Goal: Task Accomplishment & Management: Use online tool/utility

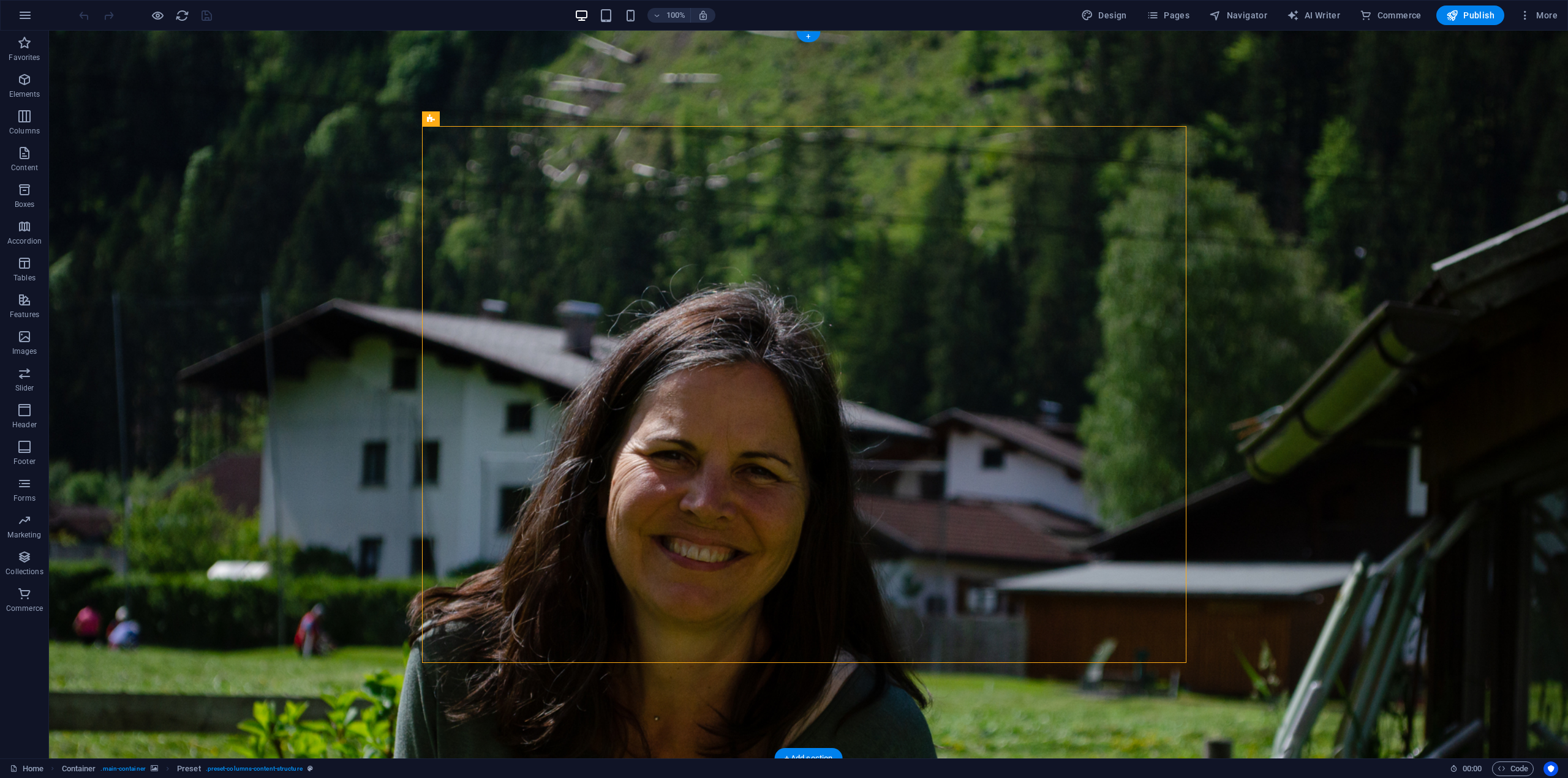
drag, startPoint x: 481, startPoint y: 151, endPoint x: 493, endPoint y: 130, distance: 24.2
click at [434, 121] on icon at bounding box center [431, 118] width 8 height 14
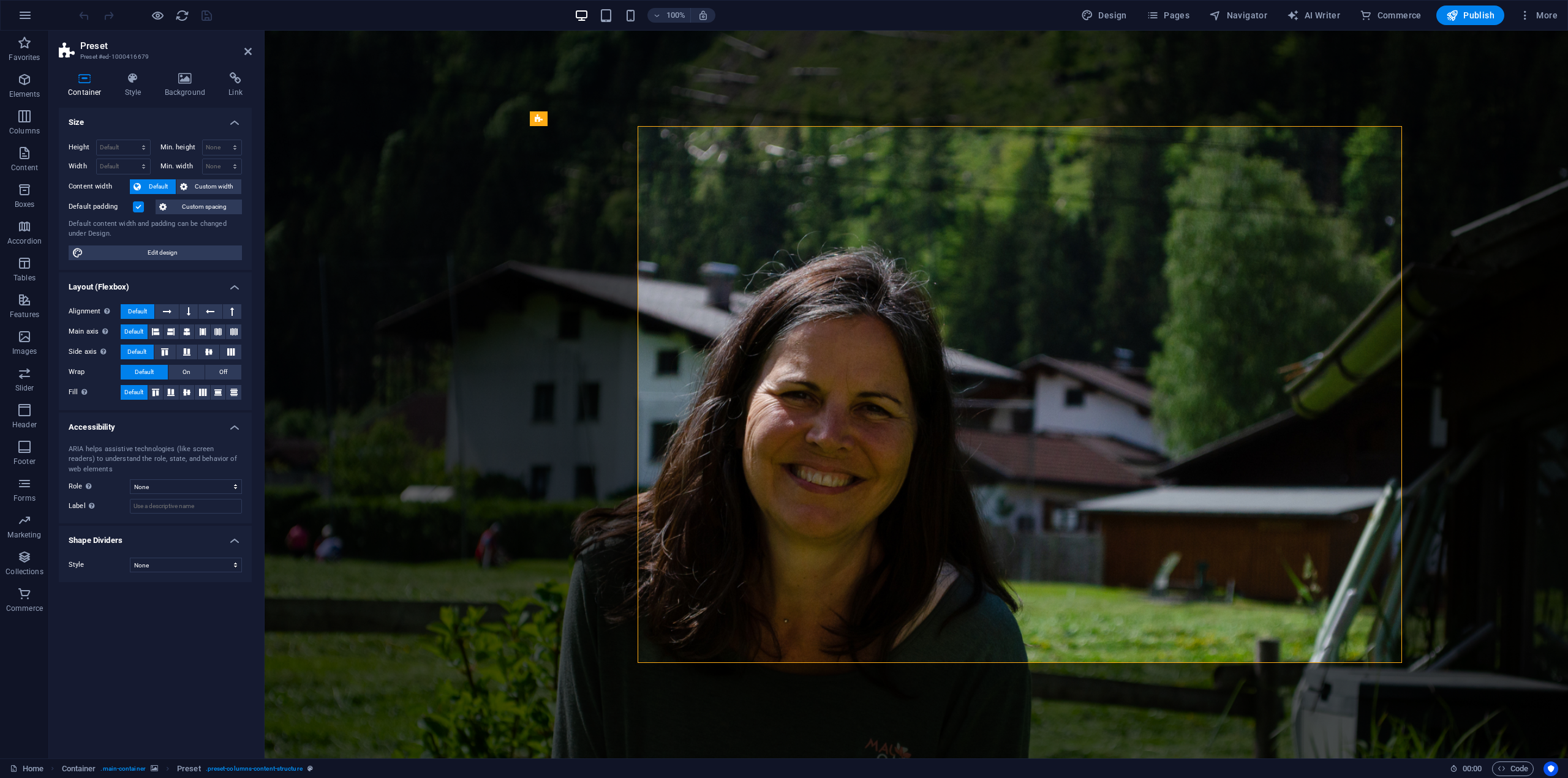
click at [434, 121] on figure at bounding box center [916, 394] width 1303 height 728
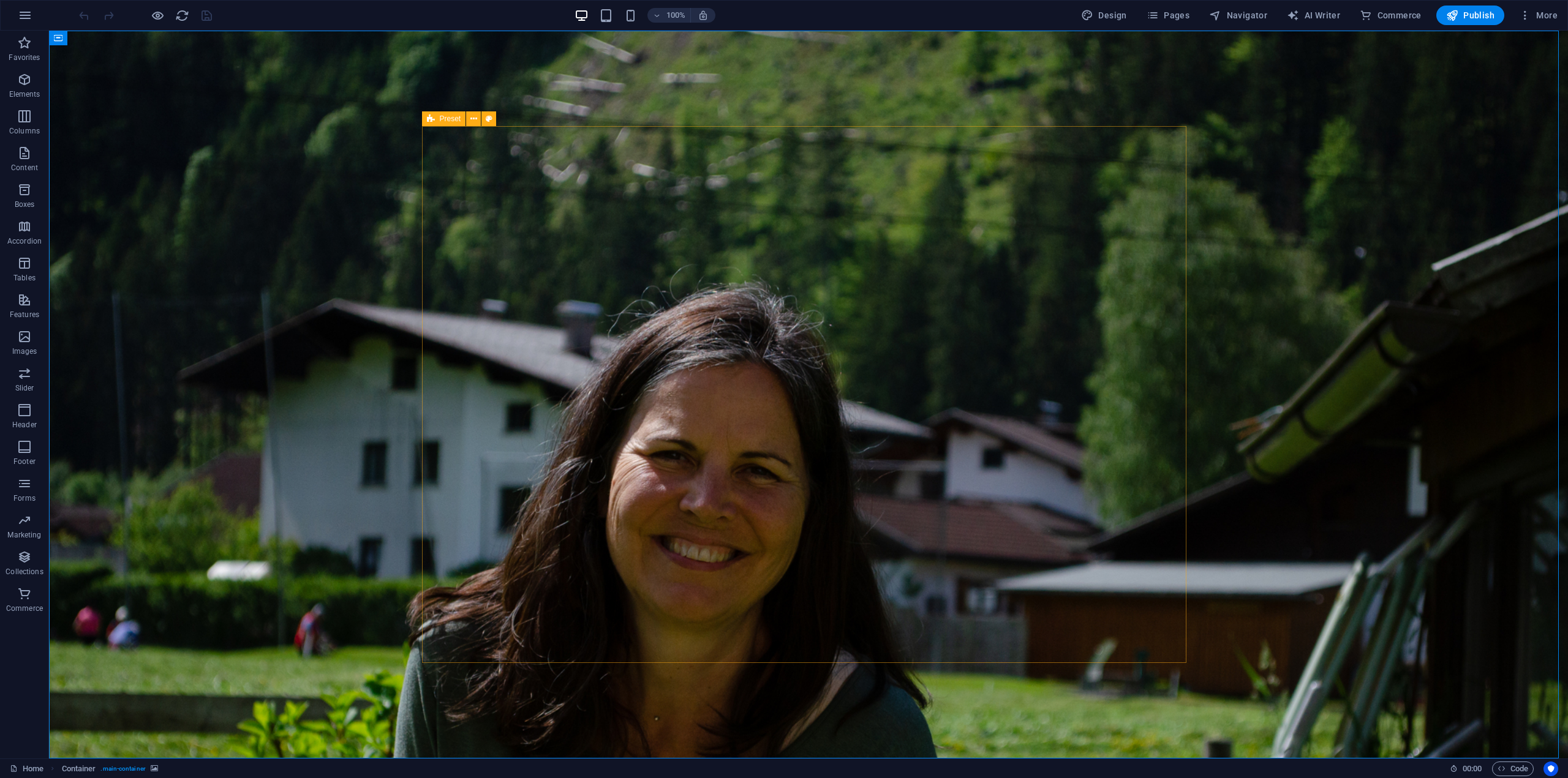
click at [430, 124] on icon at bounding box center [431, 118] width 8 height 14
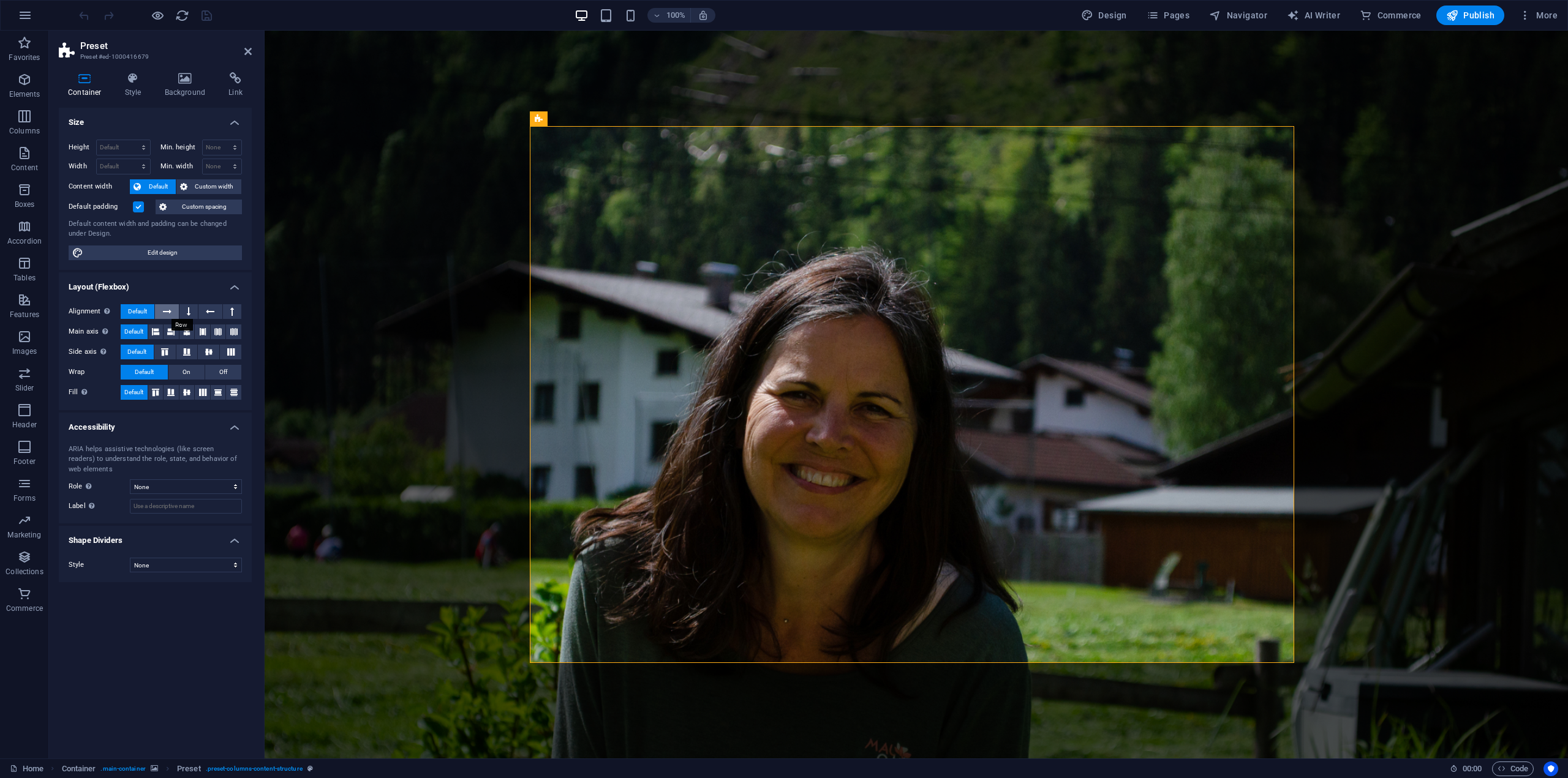
click at [172, 312] on icon at bounding box center [167, 311] width 8 height 14
click at [148, 310] on button "Default" at bounding box center [137, 311] width 34 height 14
click at [171, 333] on icon at bounding box center [171, 331] width 8 height 14
click at [141, 327] on span "Default" at bounding box center [134, 331] width 19 height 14
click at [146, 90] on h4 "Style" at bounding box center [136, 84] width 40 height 25
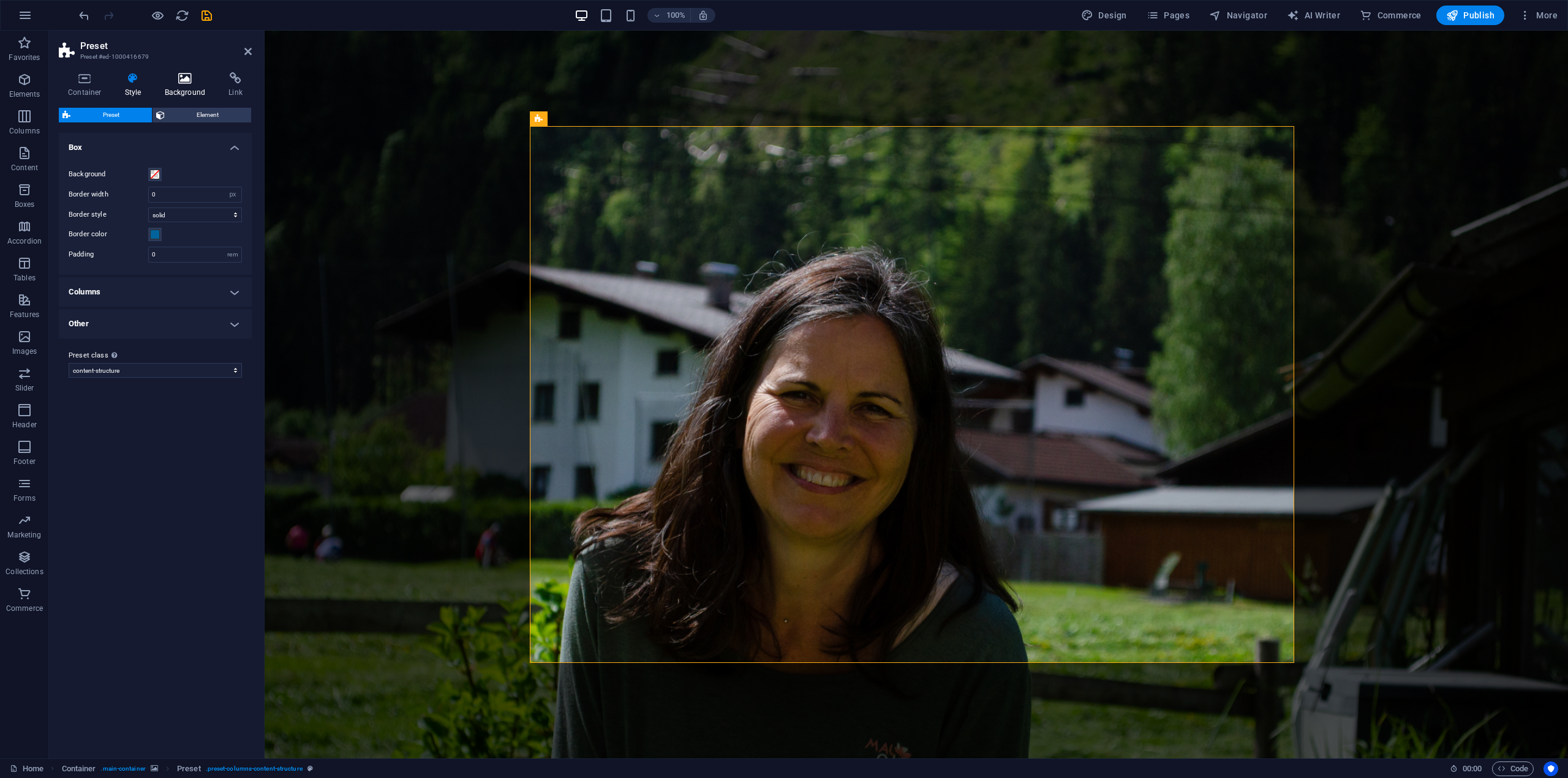
click at [169, 88] on h4 "Background" at bounding box center [188, 84] width 65 height 25
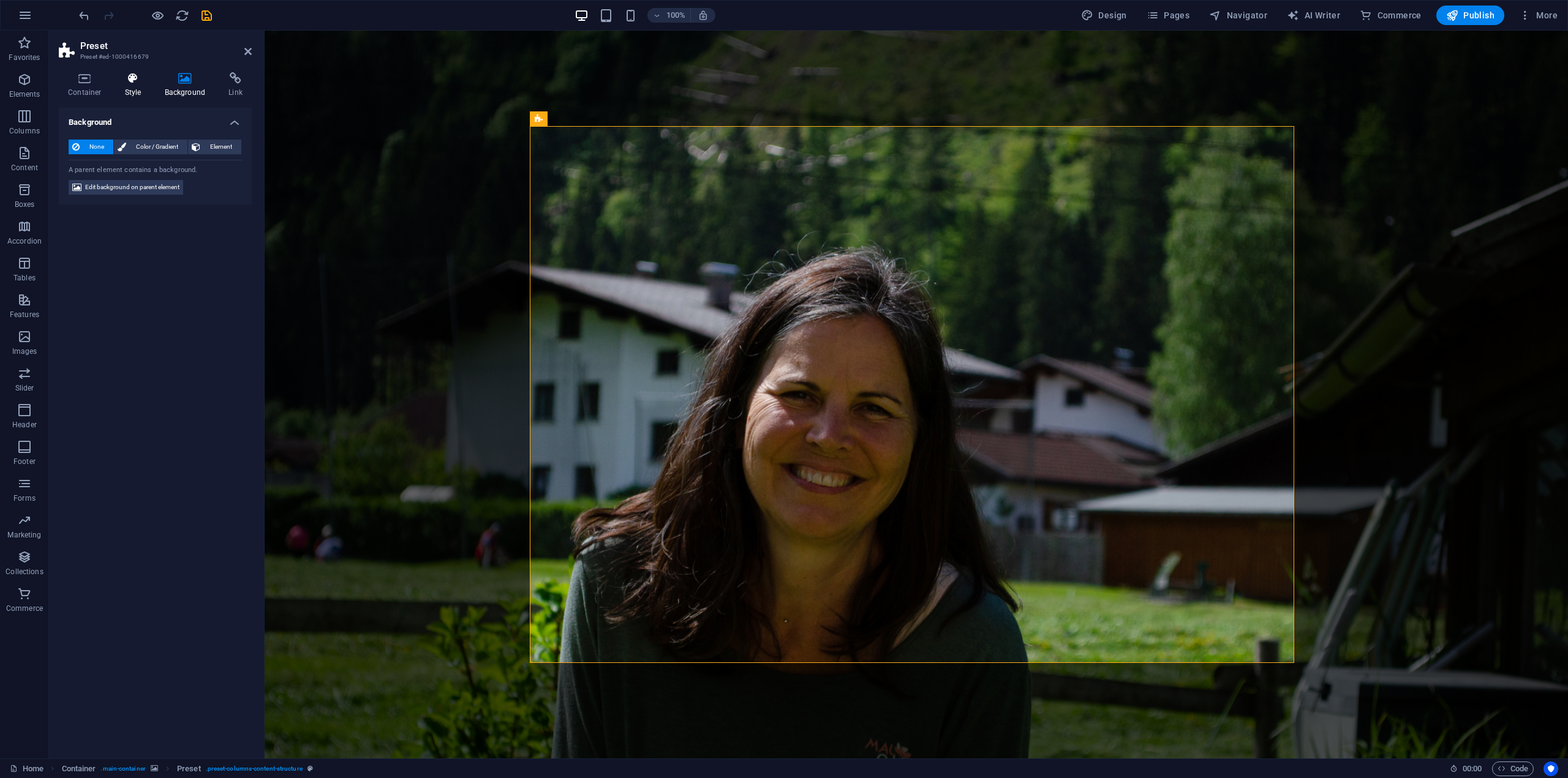
click at [132, 87] on h4 "Style" at bounding box center [136, 84] width 40 height 25
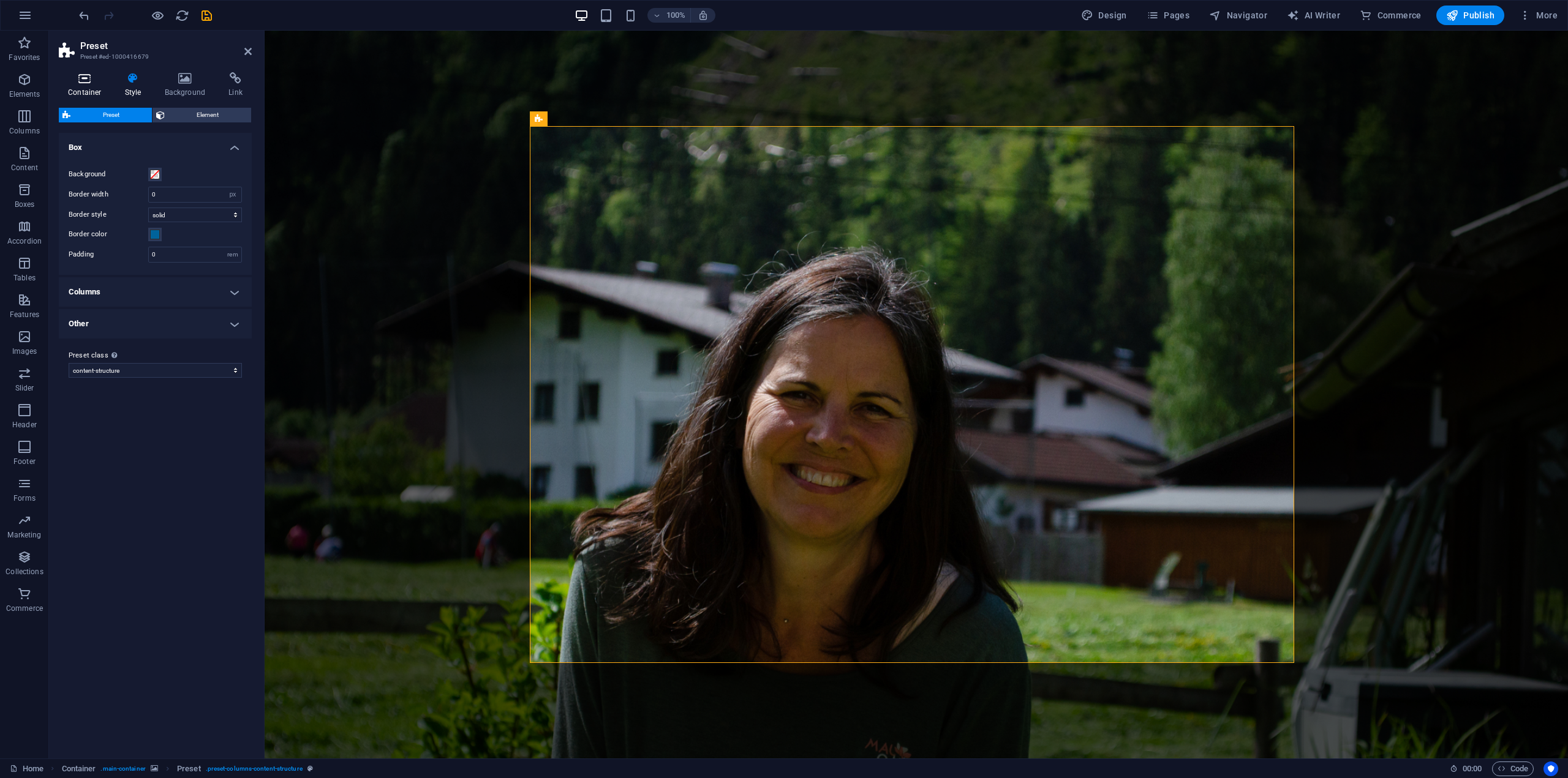
click at [94, 82] on icon at bounding box center [85, 78] width 52 height 12
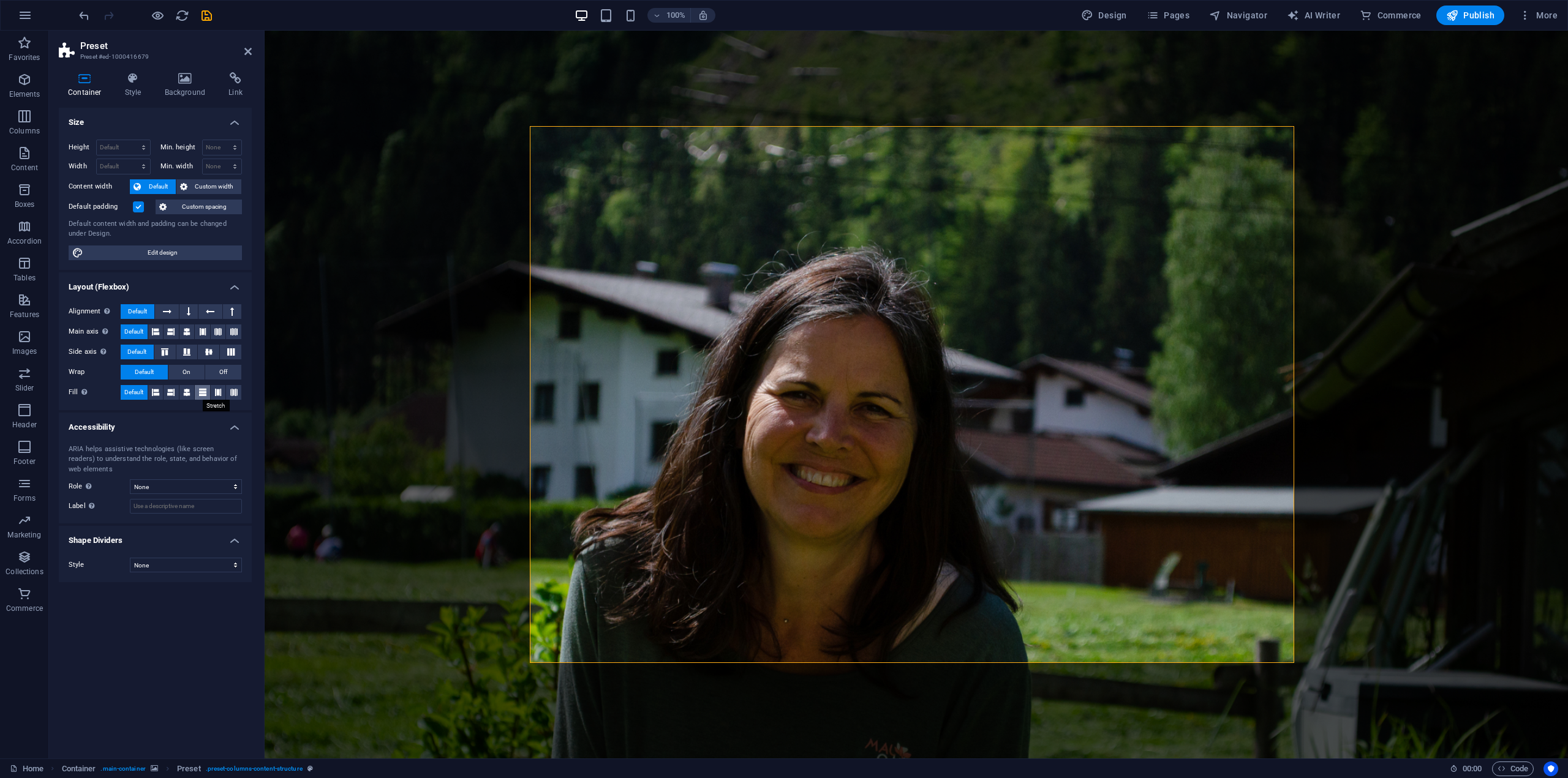
click at [207, 392] on button at bounding box center [202, 392] width 15 height 14
click at [184, 392] on icon at bounding box center [187, 392] width 8 height 14
click at [140, 392] on span "Default" at bounding box center [134, 392] width 19 height 14
click at [336, 242] on figure at bounding box center [916, 394] width 1303 height 728
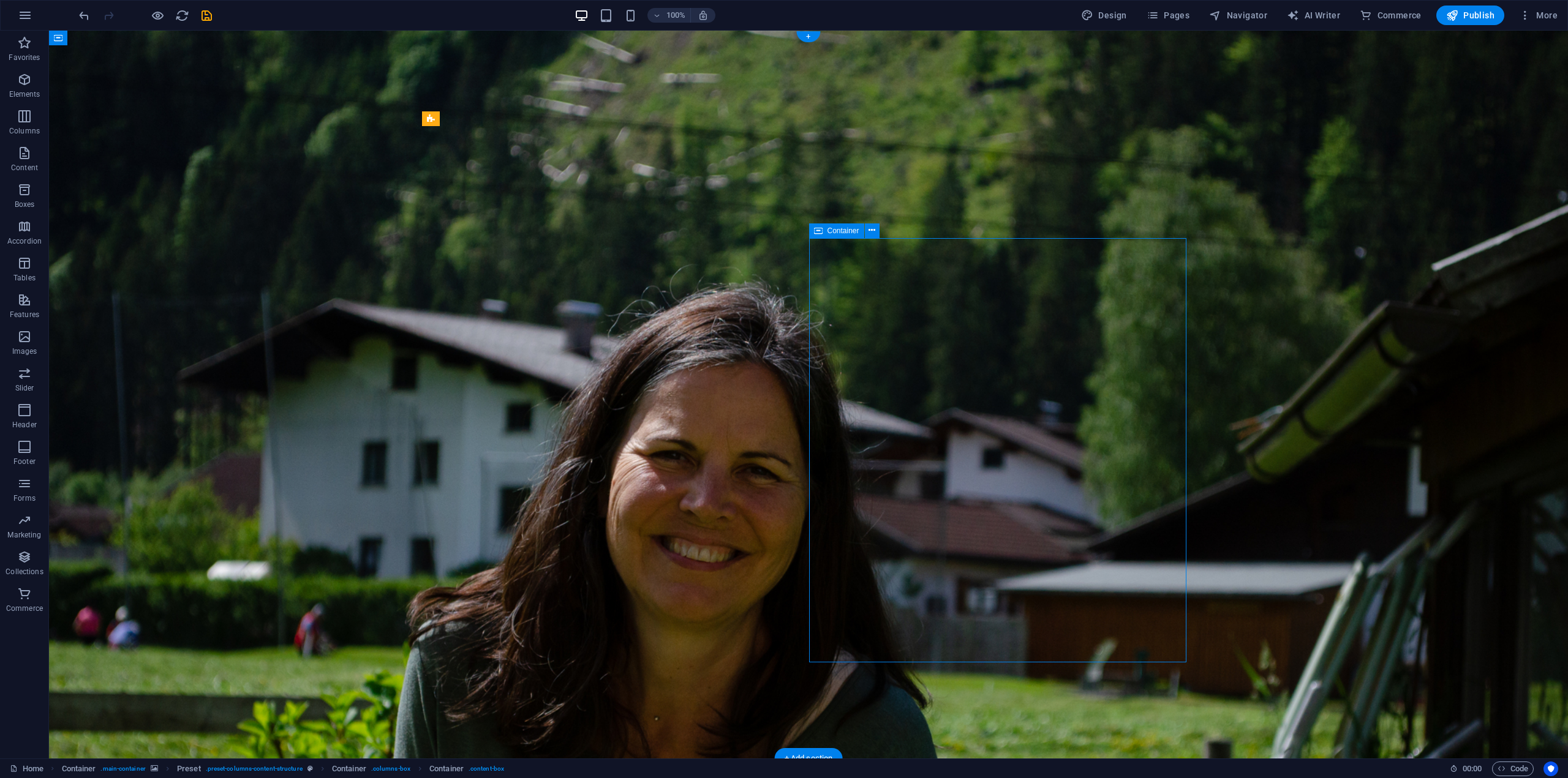
drag, startPoint x: 821, startPoint y: 314, endPoint x: 852, endPoint y: 311, distance: 31.1
drag, startPoint x: 819, startPoint y: 305, endPoint x: 843, endPoint y: 305, distance: 24.0
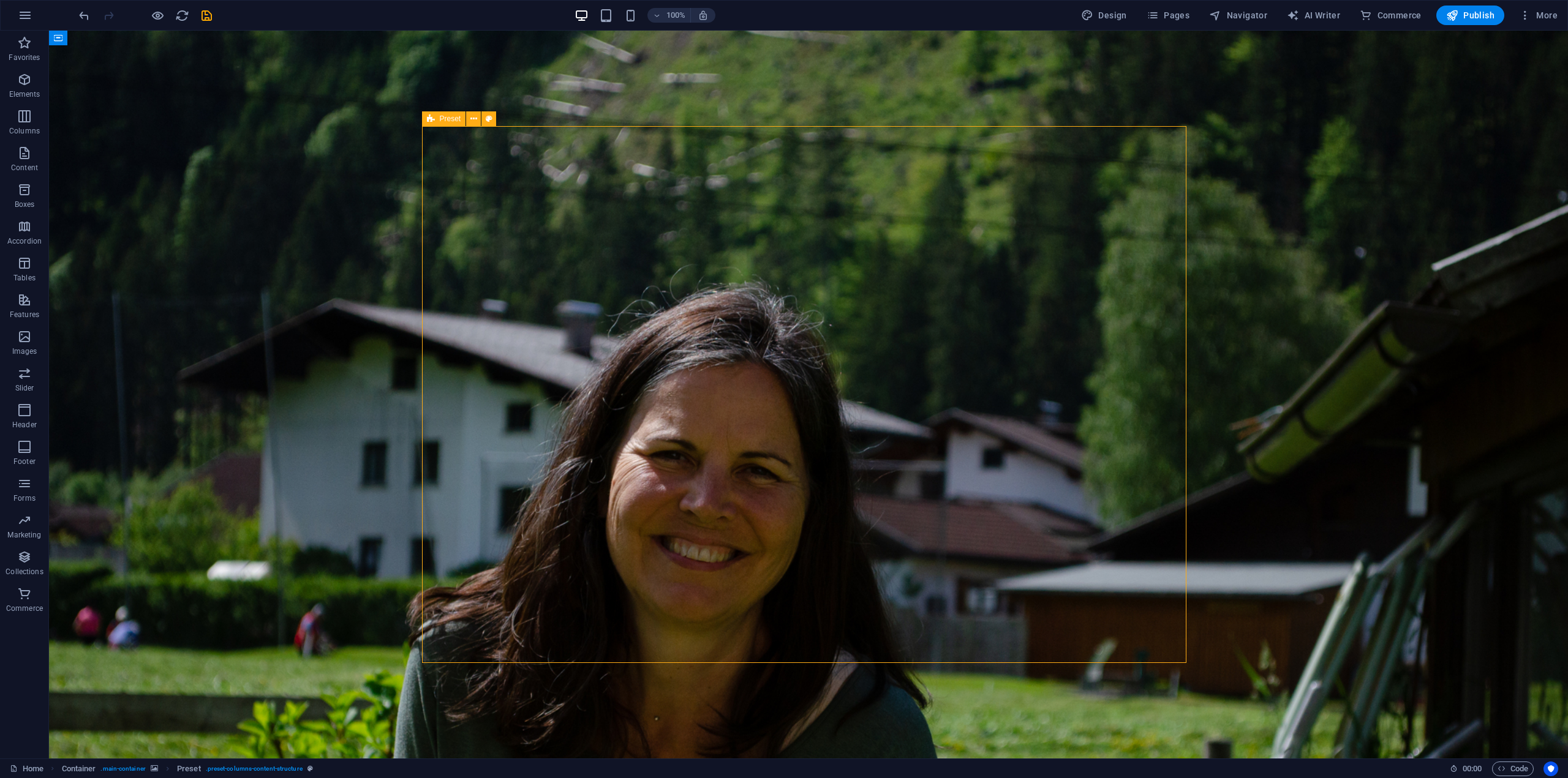
drag, startPoint x: 432, startPoint y: 119, endPoint x: 459, endPoint y: 119, distance: 27.0
click at [459, 119] on div "Preset" at bounding box center [444, 118] width 44 height 14
click at [469, 121] on button at bounding box center [473, 118] width 14 height 14
drag, startPoint x: 480, startPoint y: 151, endPoint x: 362, endPoint y: 360, distance: 240.0
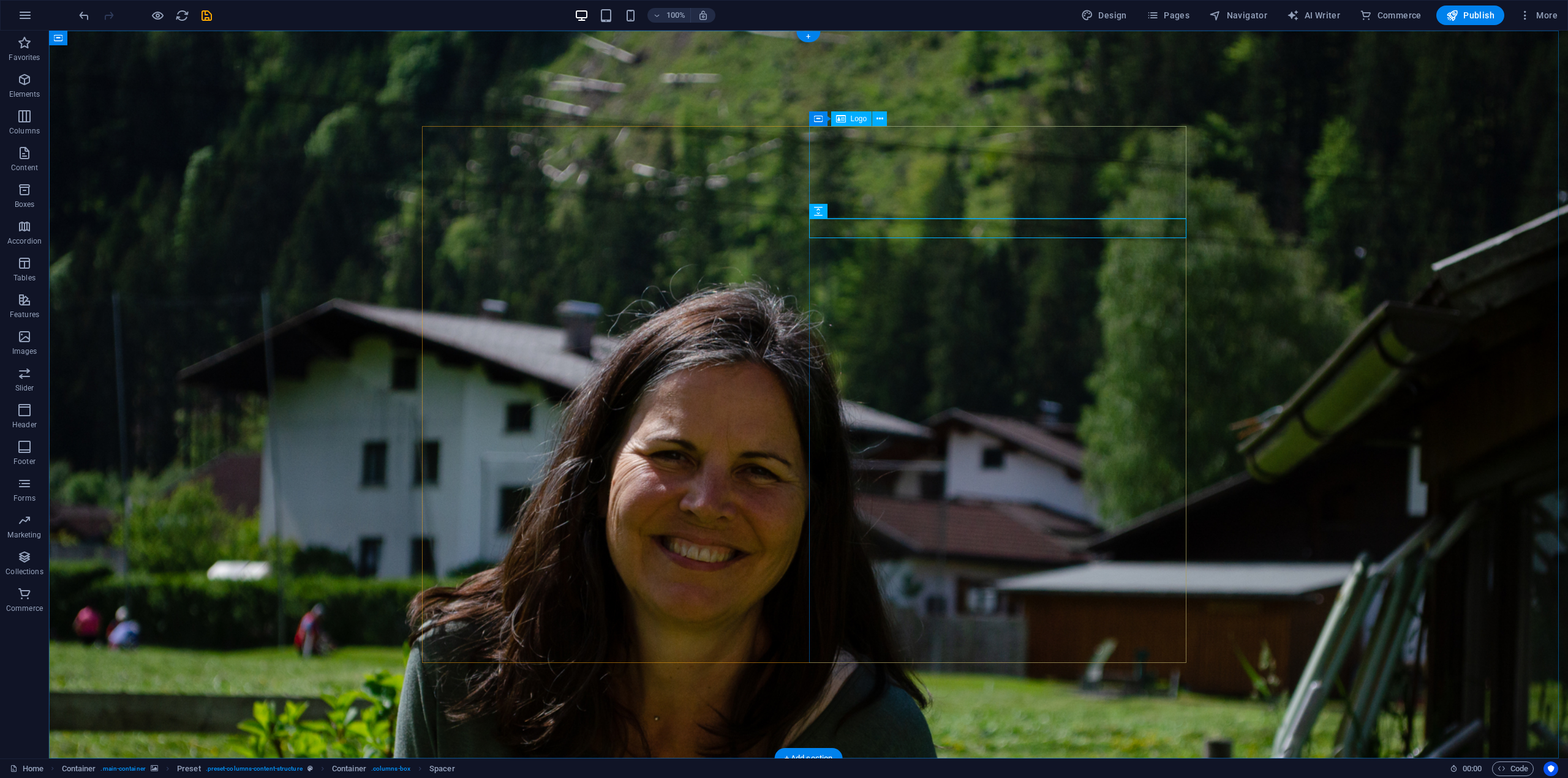
drag, startPoint x: 481, startPoint y: 154, endPoint x: 613, endPoint y: 143, distance: 132.5
drag, startPoint x: 480, startPoint y: 149, endPoint x: 535, endPoint y: 122, distance: 61.3
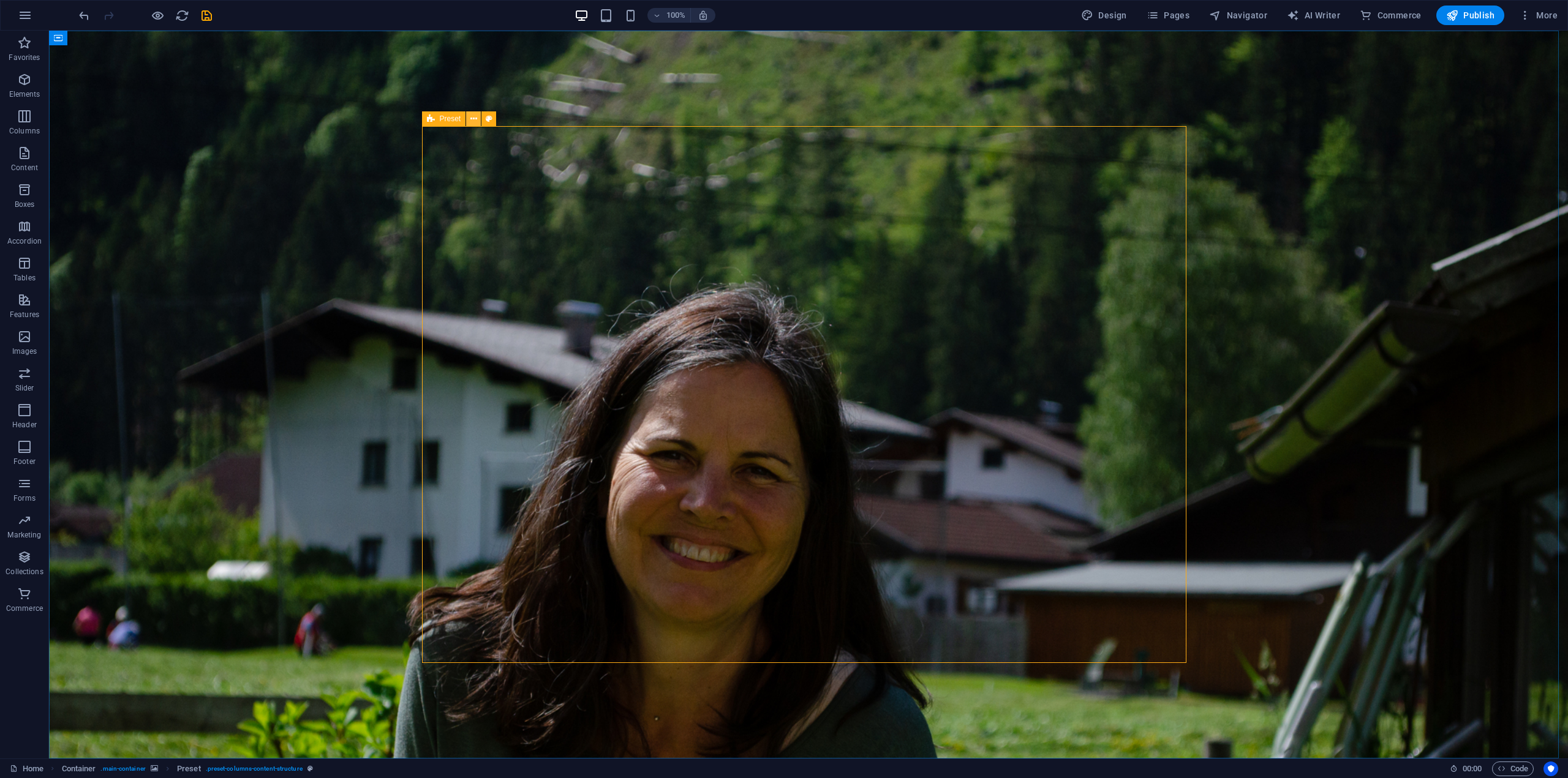
click at [471, 119] on icon at bounding box center [473, 119] width 7 height 13
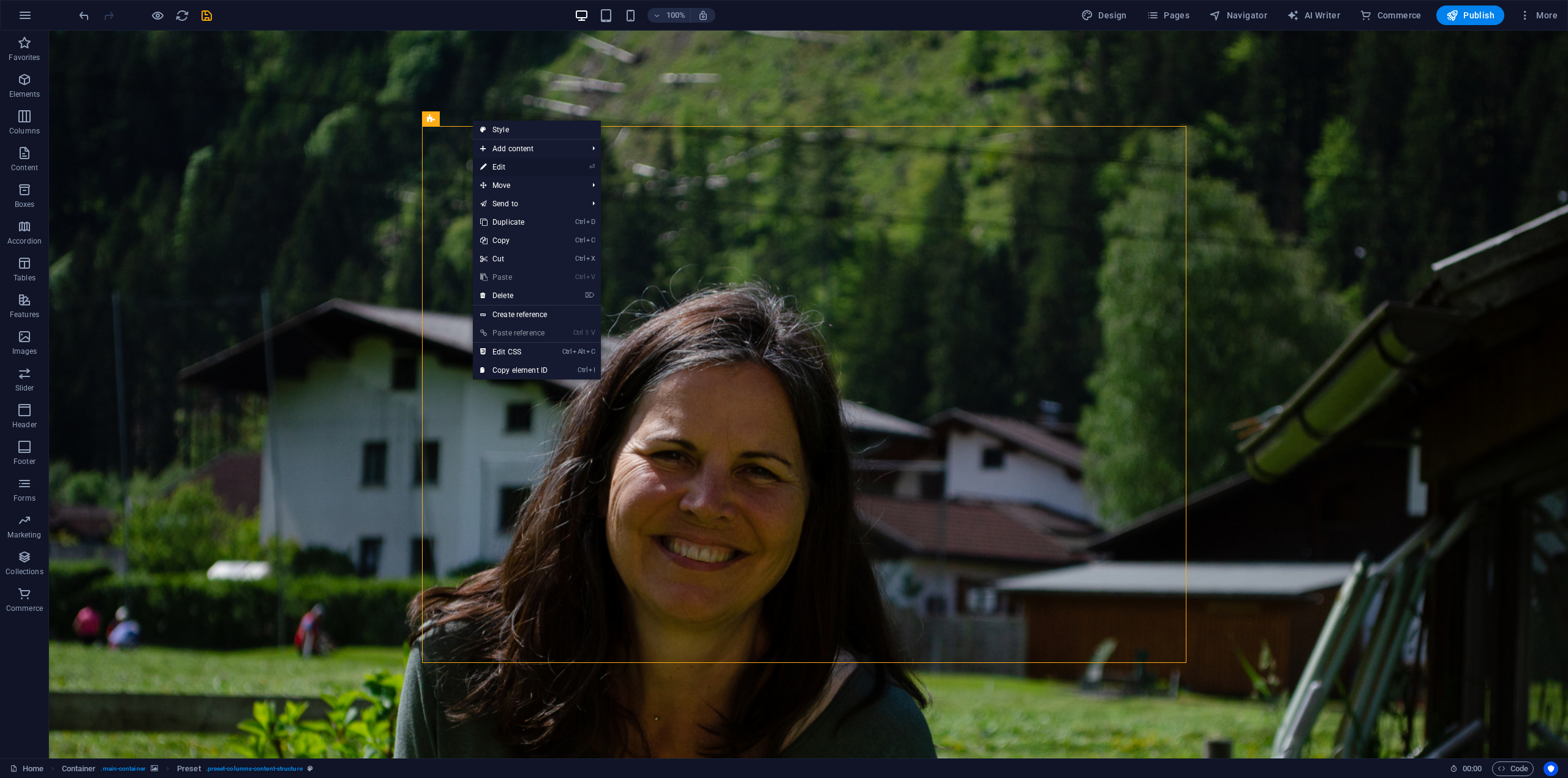
click at [518, 163] on link "⏎ Edit" at bounding box center [514, 167] width 82 height 19
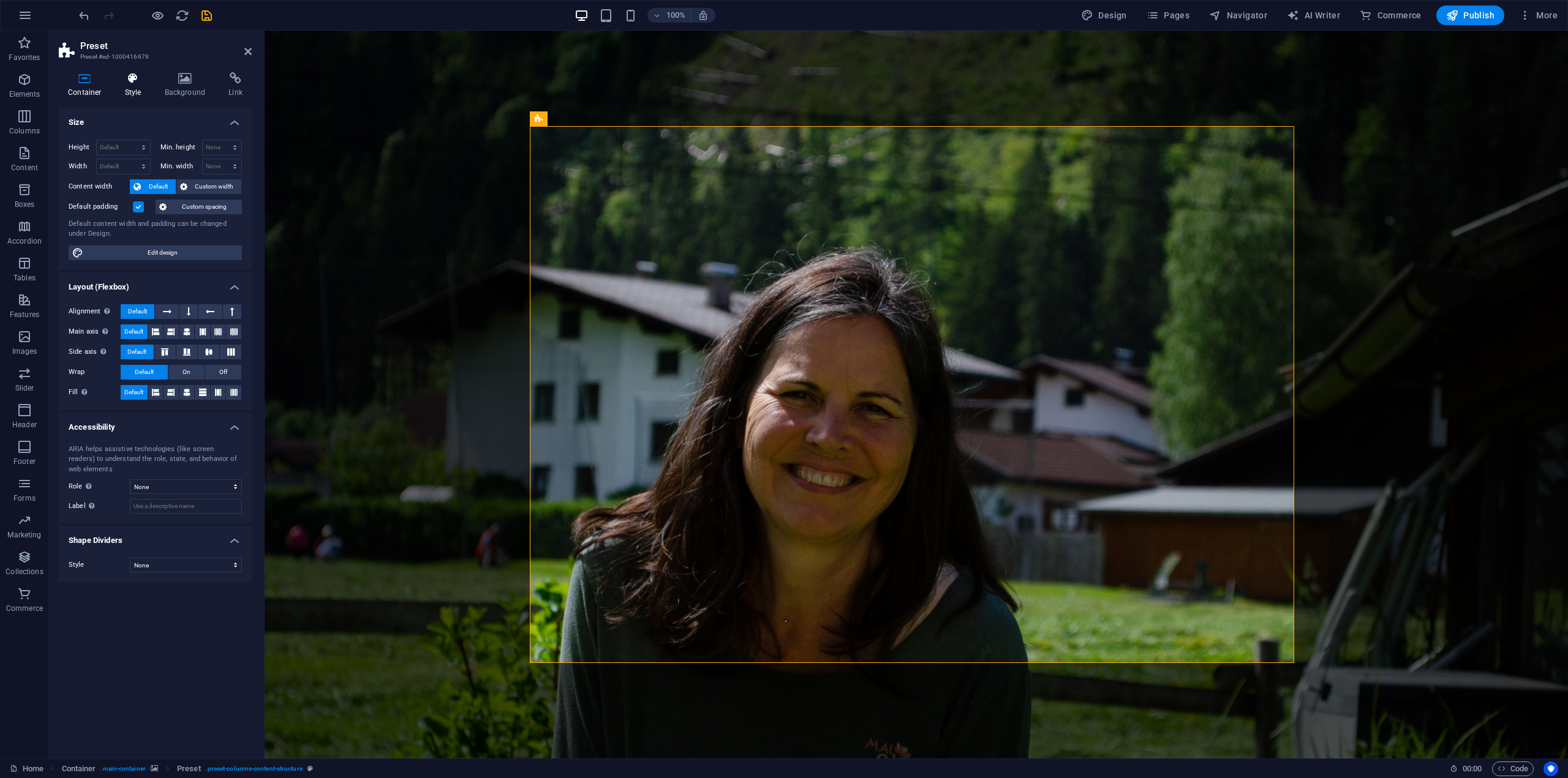
click at [146, 86] on h4 "Style" at bounding box center [136, 84] width 40 height 25
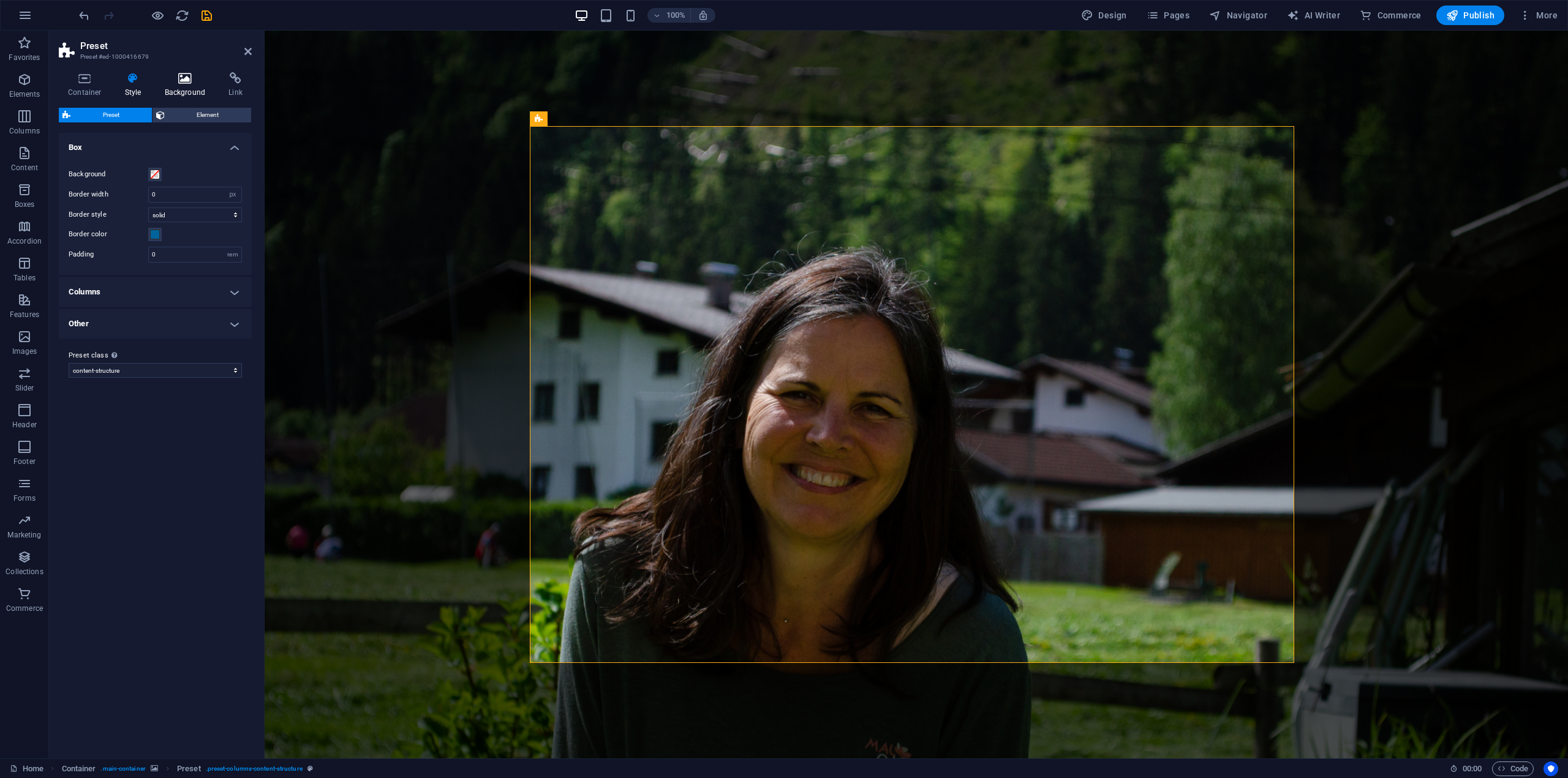
click at [180, 87] on h4 "Background" at bounding box center [188, 84] width 65 height 25
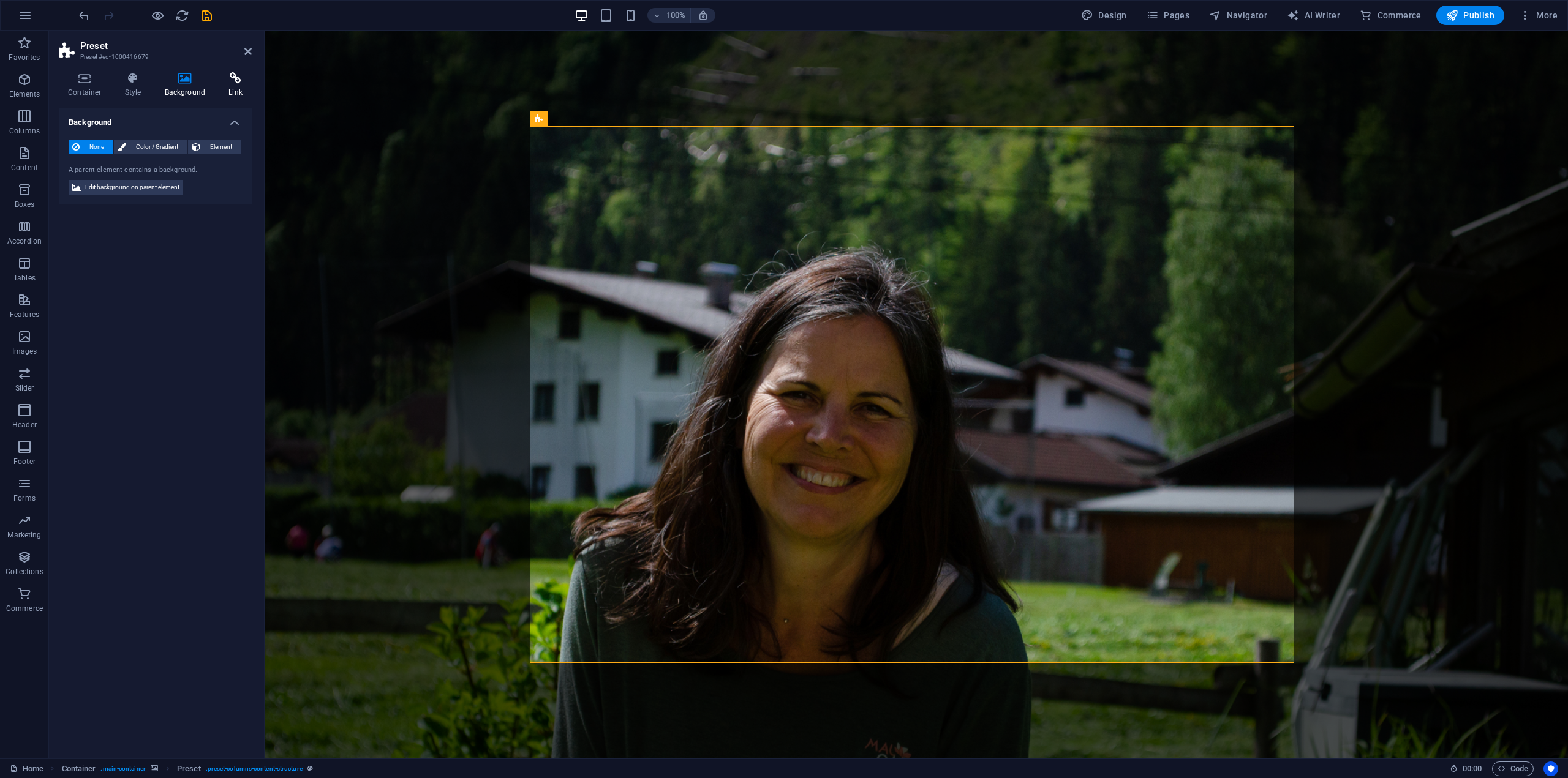
click at [225, 86] on h4 "Link" at bounding box center [235, 84] width 32 height 25
click at [93, 81] on icon at bounding box center [85, 78] width 52 height 12
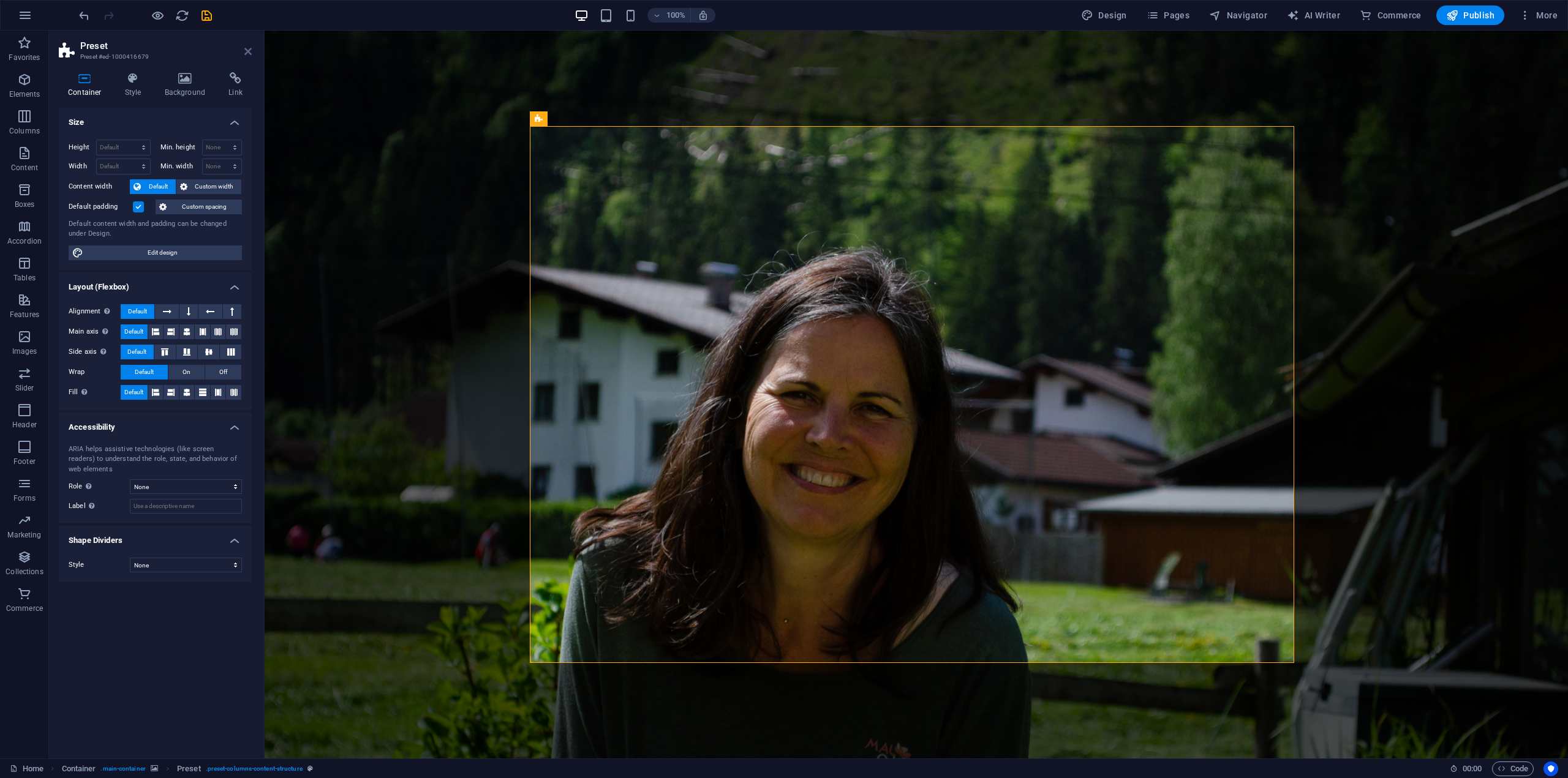
click at [248, 49] on icon at bounding box center [248, 51] width 8 height 10
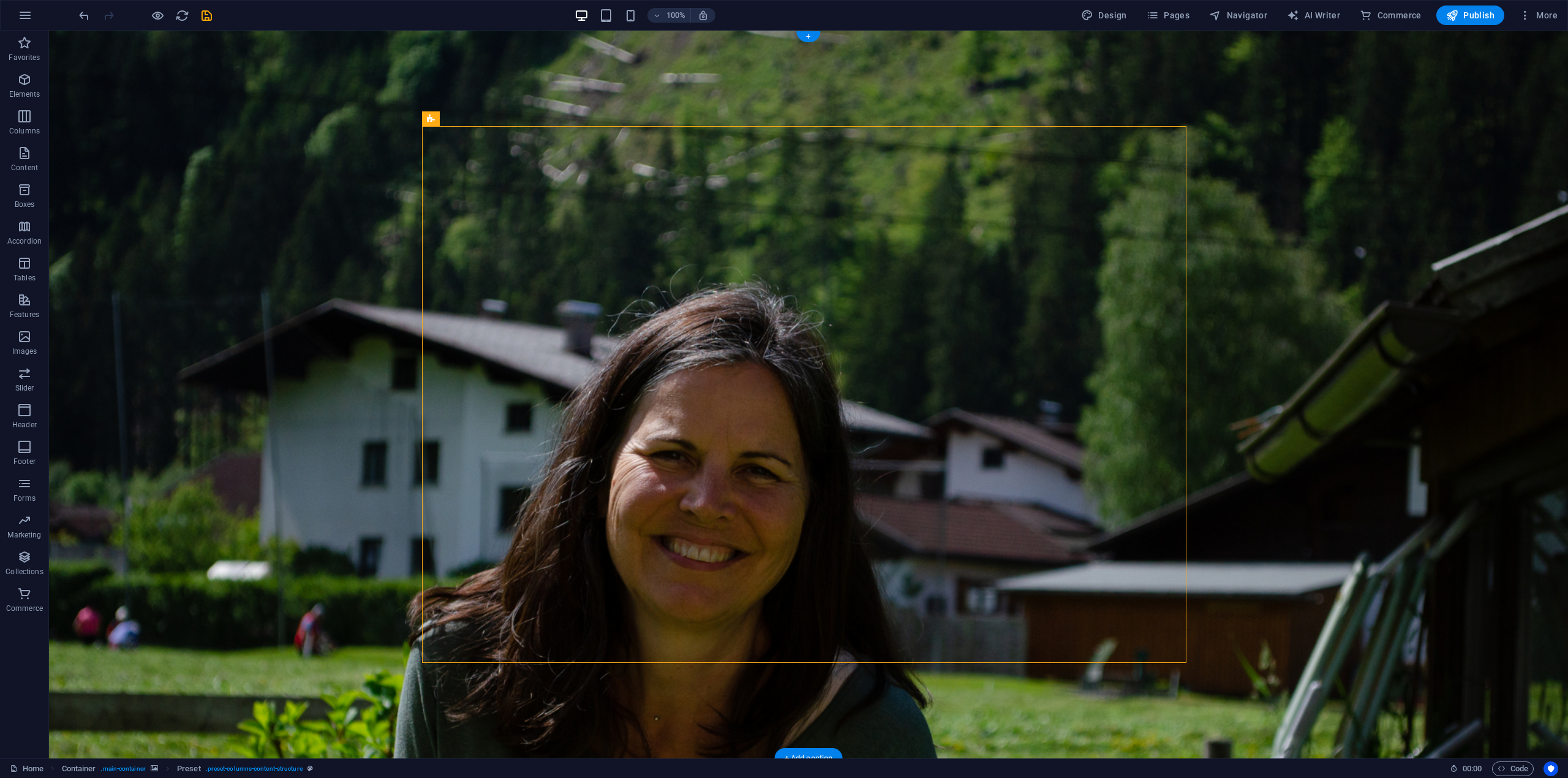
drag, startPoint x: 476, startPoint y: 148, endPoint x: 540, endPoint y: 119, distance: 70.3
click at [471, 118] on icon at bounding box center [473, 119] width 7 height 13
click at [1374, 130] on figure at bounding box center [808, 394] width 1519 height 728
drag, startPoint x: 898, startPoint y: 263, endPoint x: 1016, endPoint y: 241, distance: 120.0
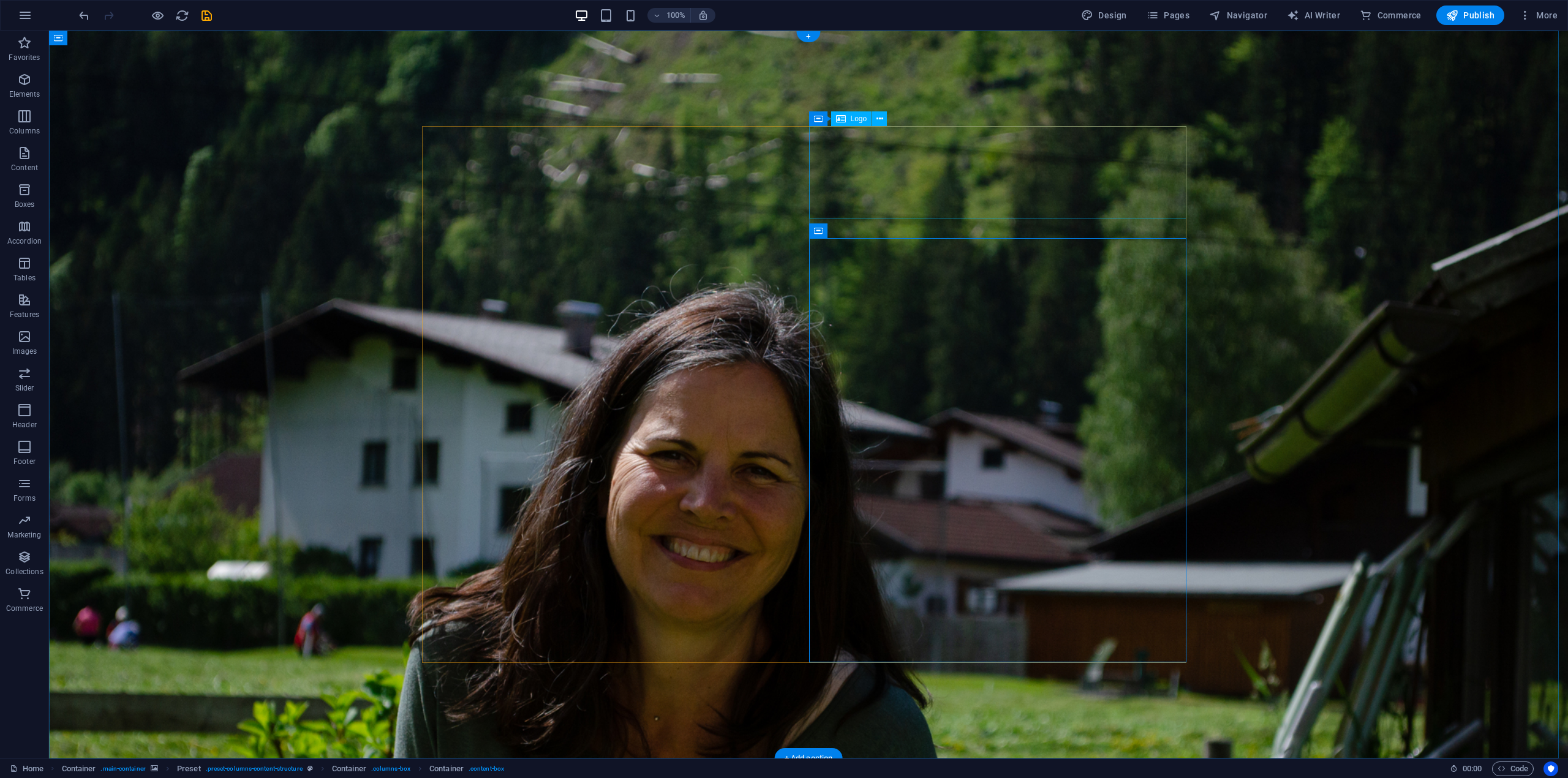
drag, startPoint x: 524, startPoint y: 152, endPoint x: 617, endPoint y: 137, distance: 94.2
click at [477, 119] on button at bounding box center [473, 118] width 14 height 14
drag, startPoint x: 486, startPoint y: 151, endPoint x: 726, endPoint y: 152, distance: 240.0
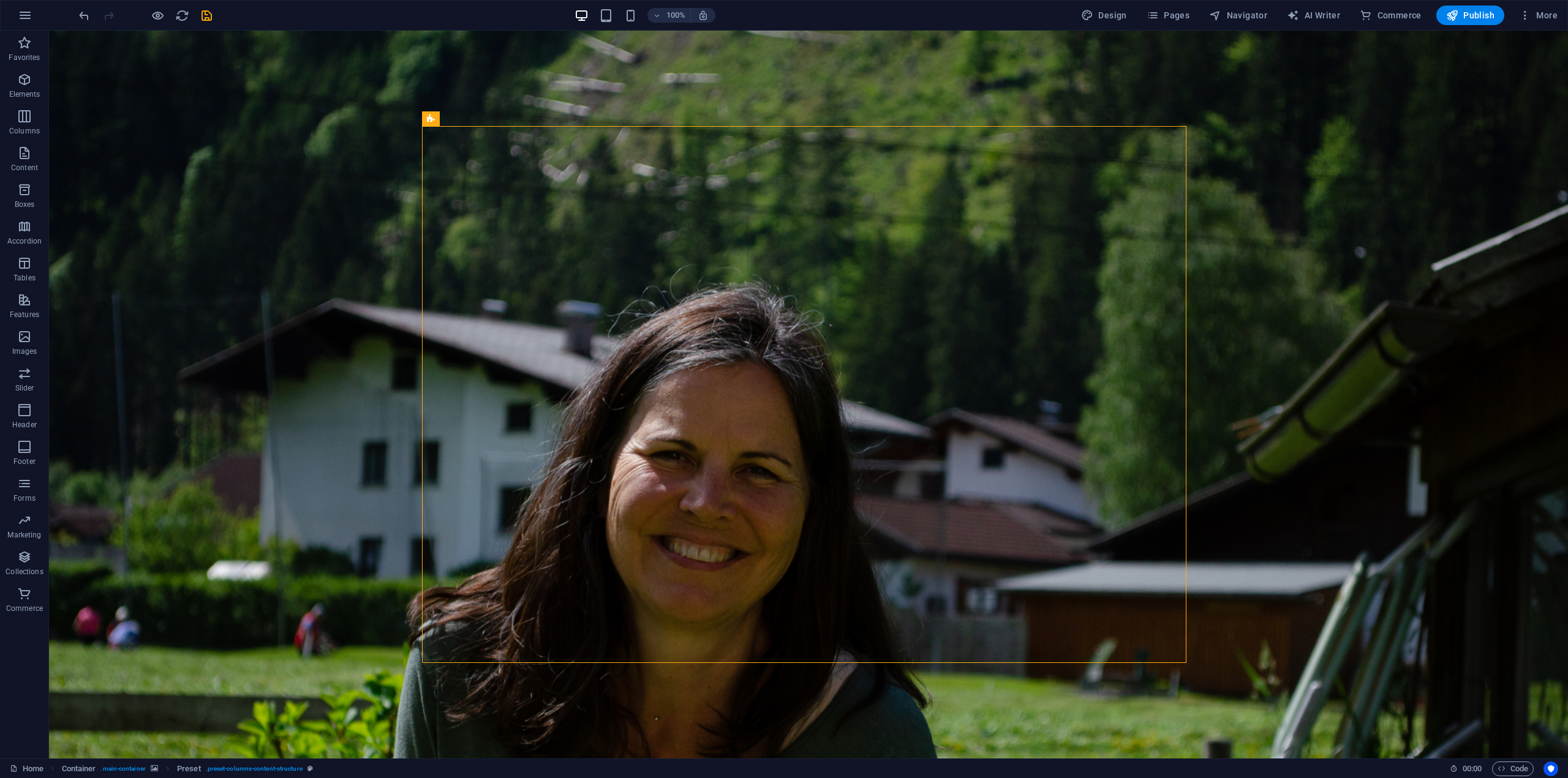
click at [263, 15] on div "100% Design Pages Navigator AI Writer Commerce Publish More" at bounding box center [819, 15] width 1486 height 20
click at [1353, 381] on figure at bounding box center [808, 394] width 1519 height 728
click at [202, 9] on icon "save" at bounding box center [207, 15] width 14 height 14
checkbox input "false"
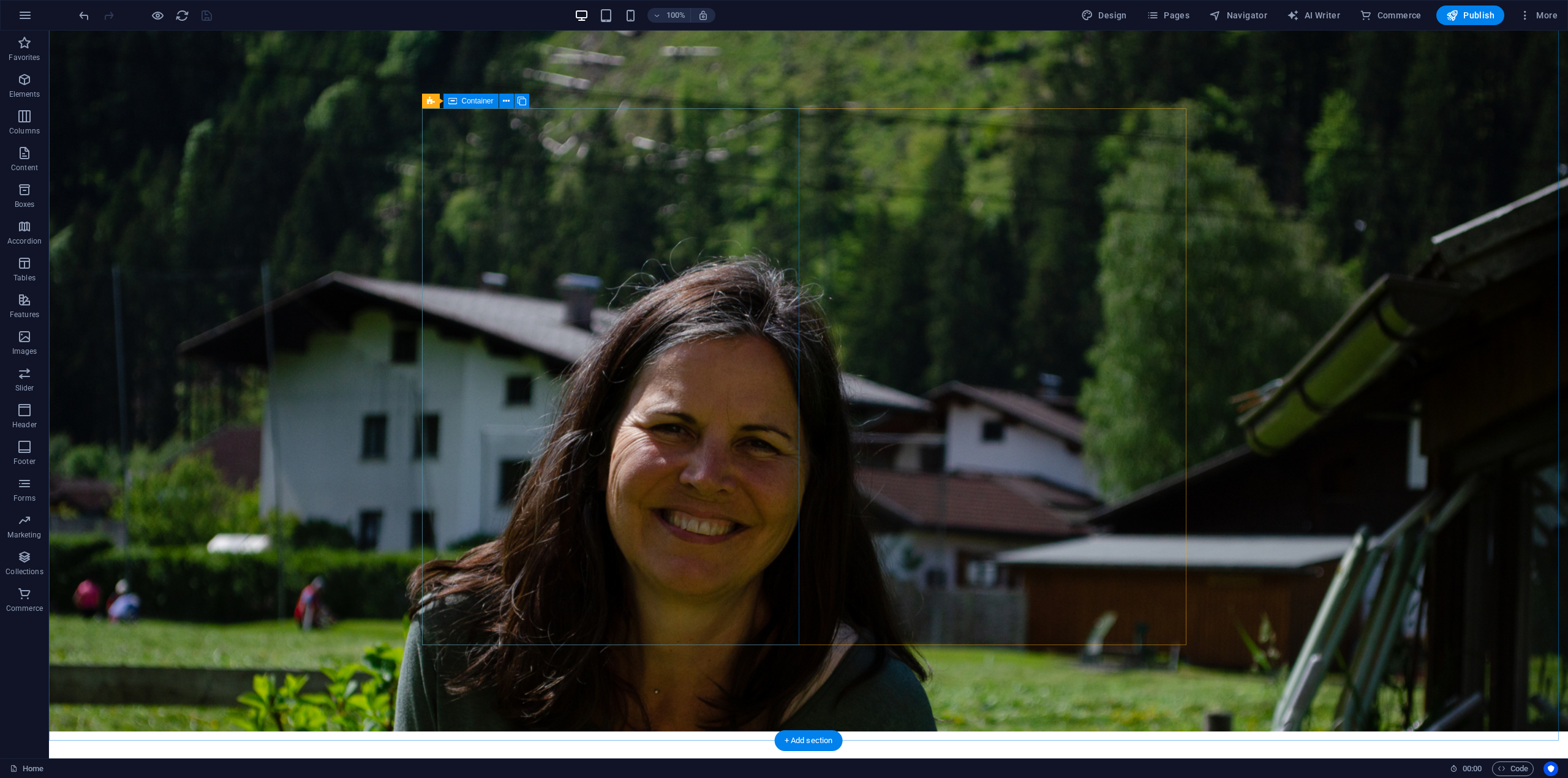
scroll to position [34, 0]
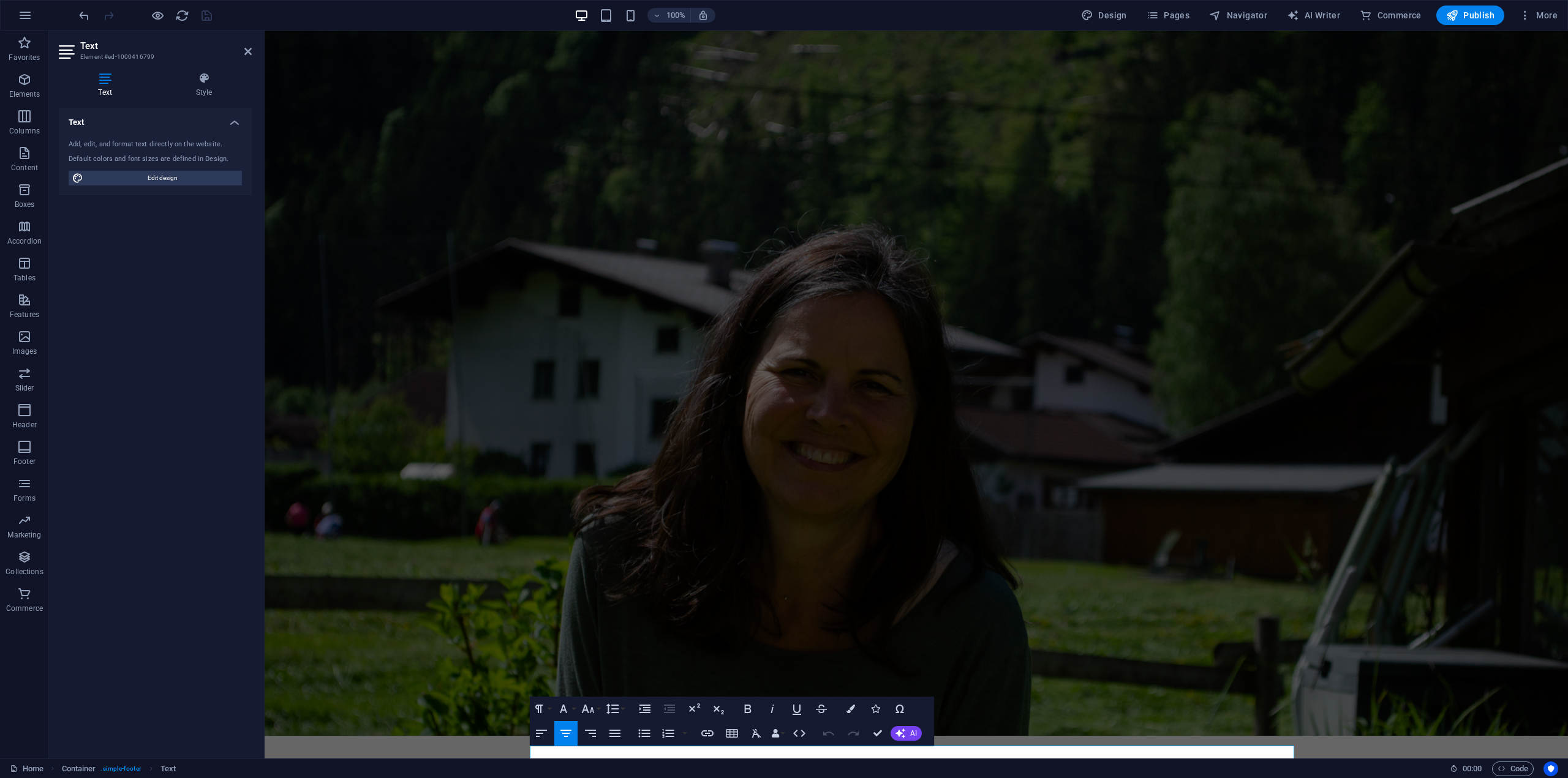
click at [128, 220] on div "Text Add, edit, and format text directly on the website. Default colors and fon…" at bounding box center [155, 428] width 193 height 641
click at [250, 52] on icon at bounding box center [248, 51] width 8 height 10
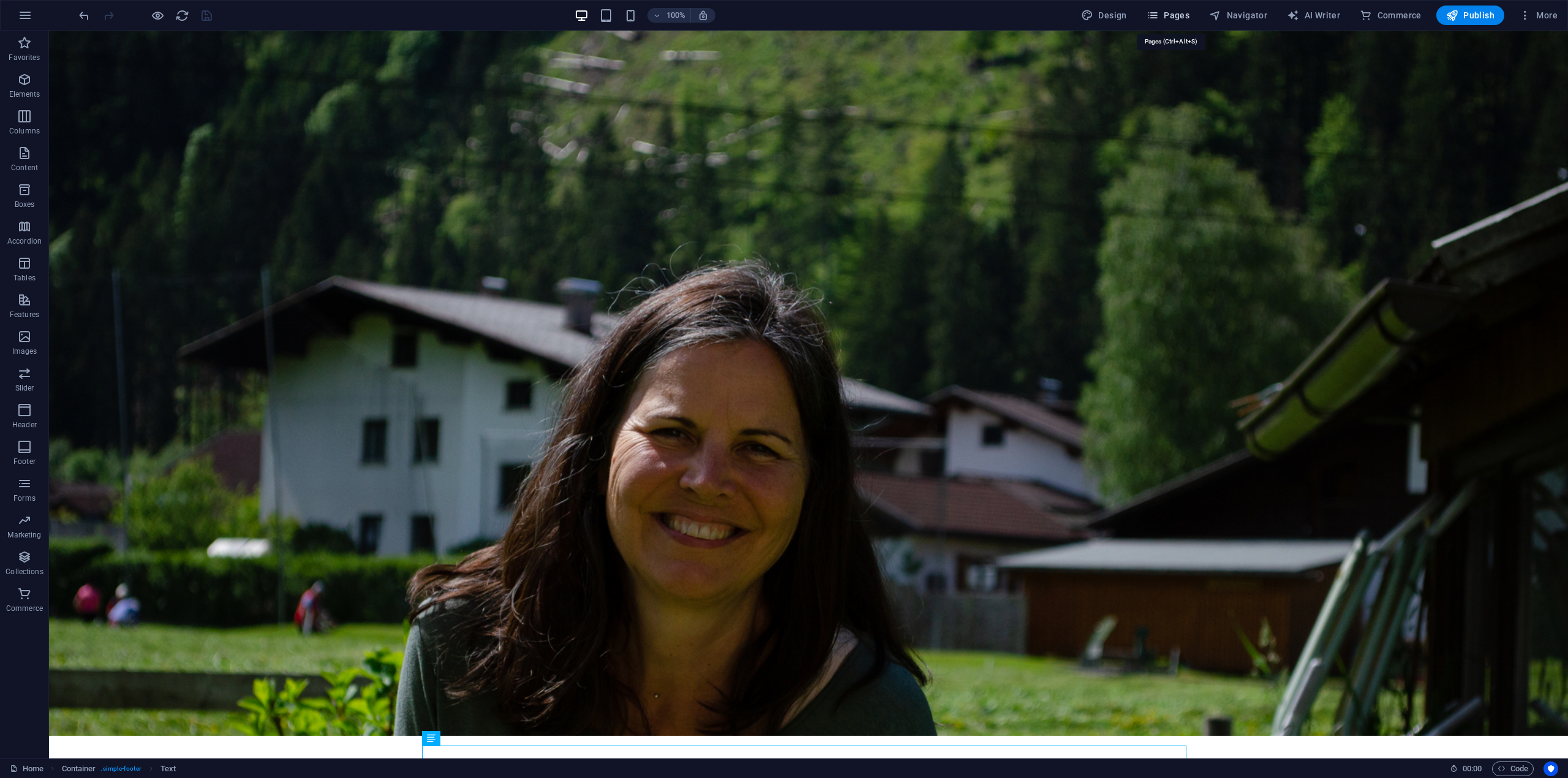
click at [1174, 9] on span "Pages" at bounding box center [1168, 15] width 43 height 12
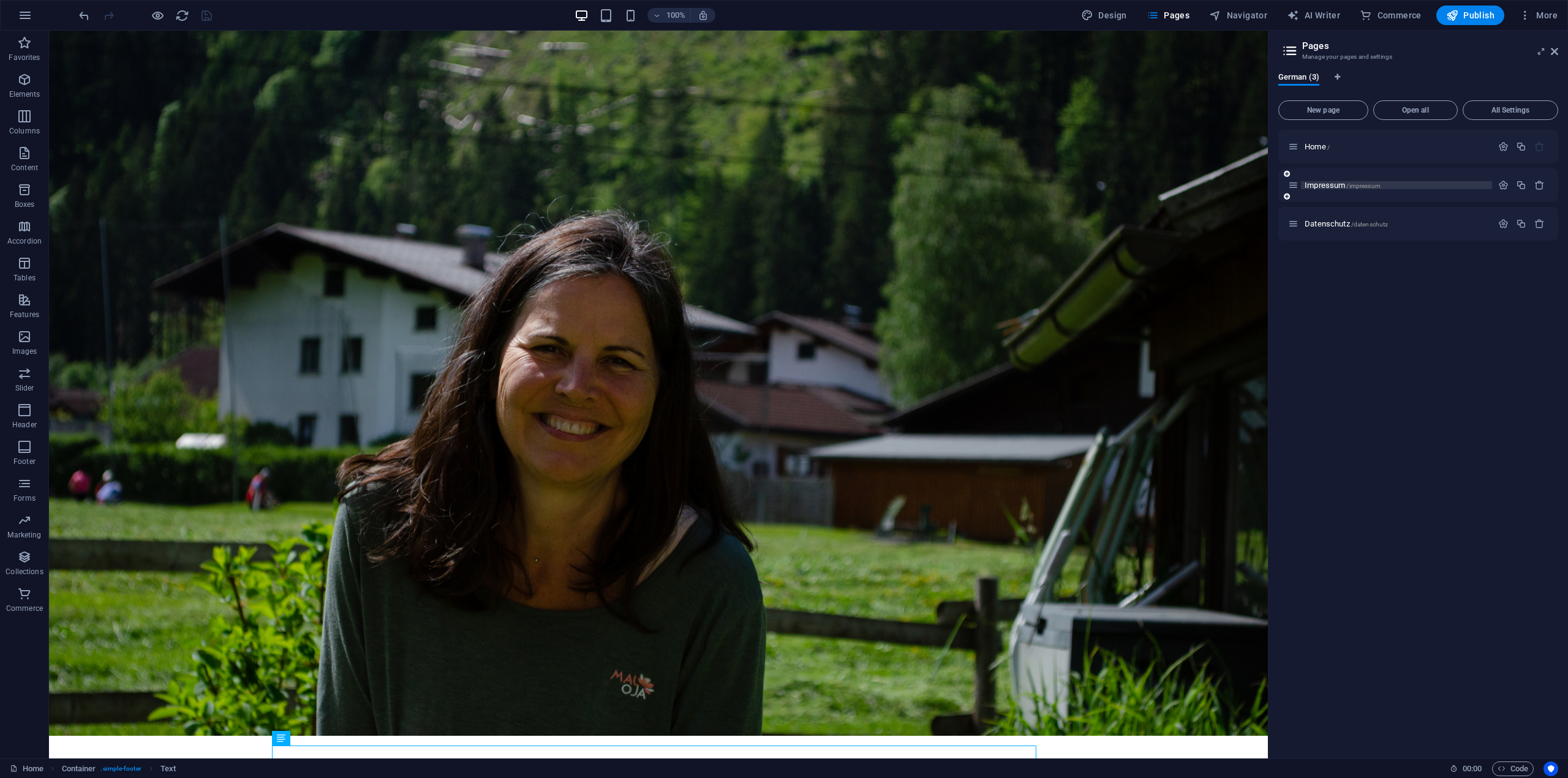
click at [1326, 184] on span "Impressum /impressum" at bounding box center [1342, 185] width 76 height 9
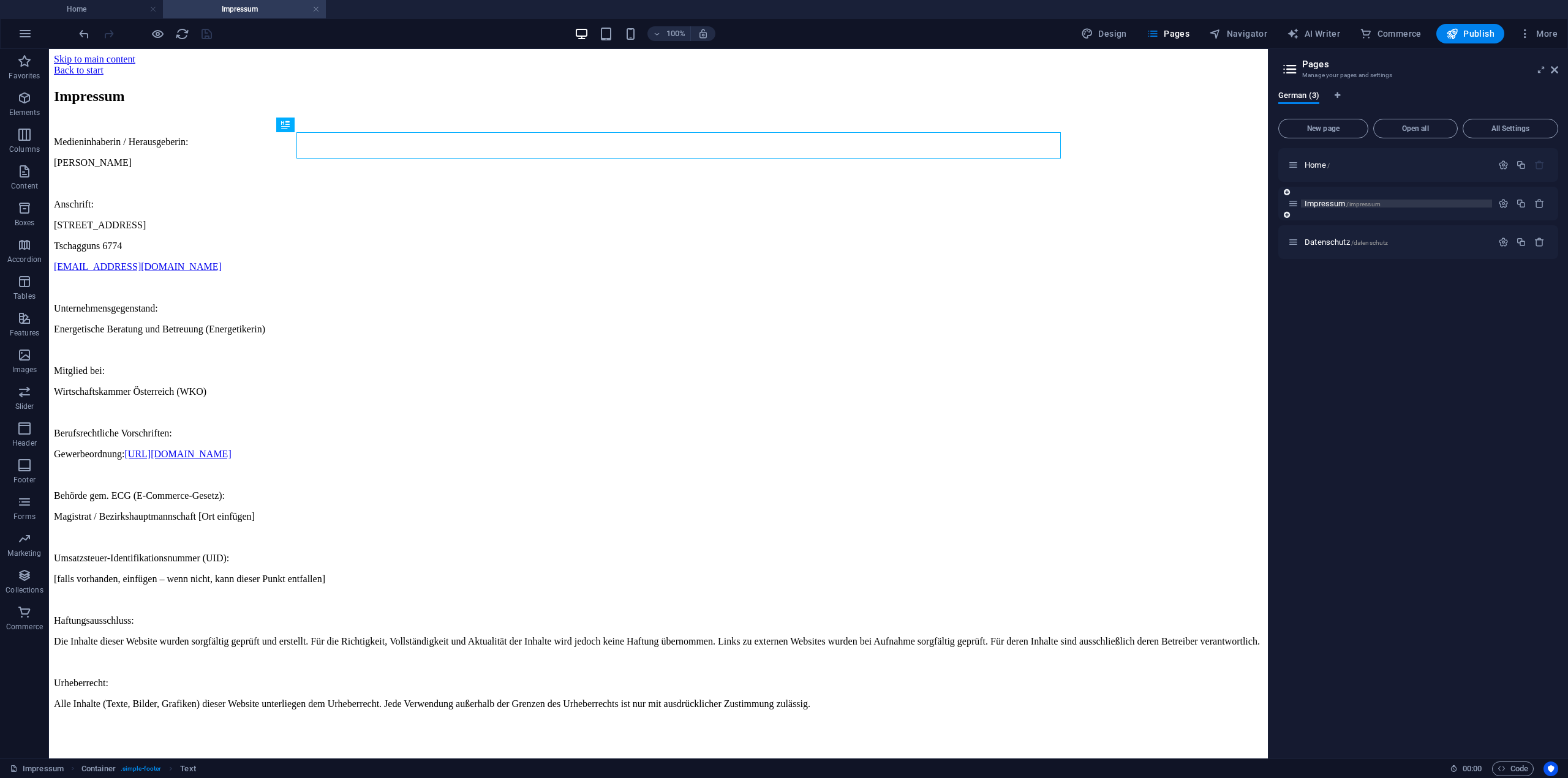
scroll to position [0, 0]
click at [1323, 244] on span "Datenschutz /datenschutz" at bounding box center [1346, 241] width 83 height 9
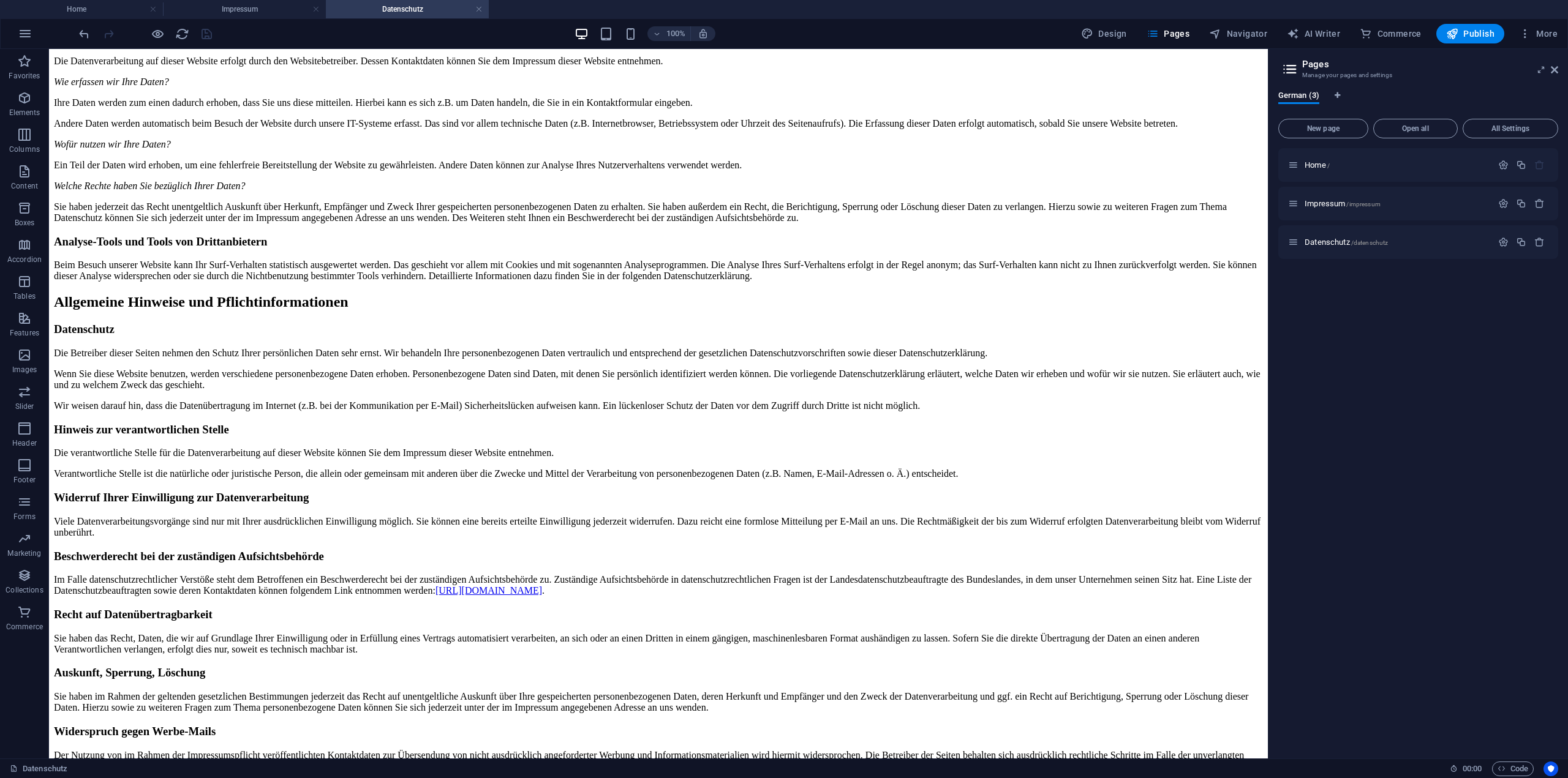
scroll to position [140, 0]
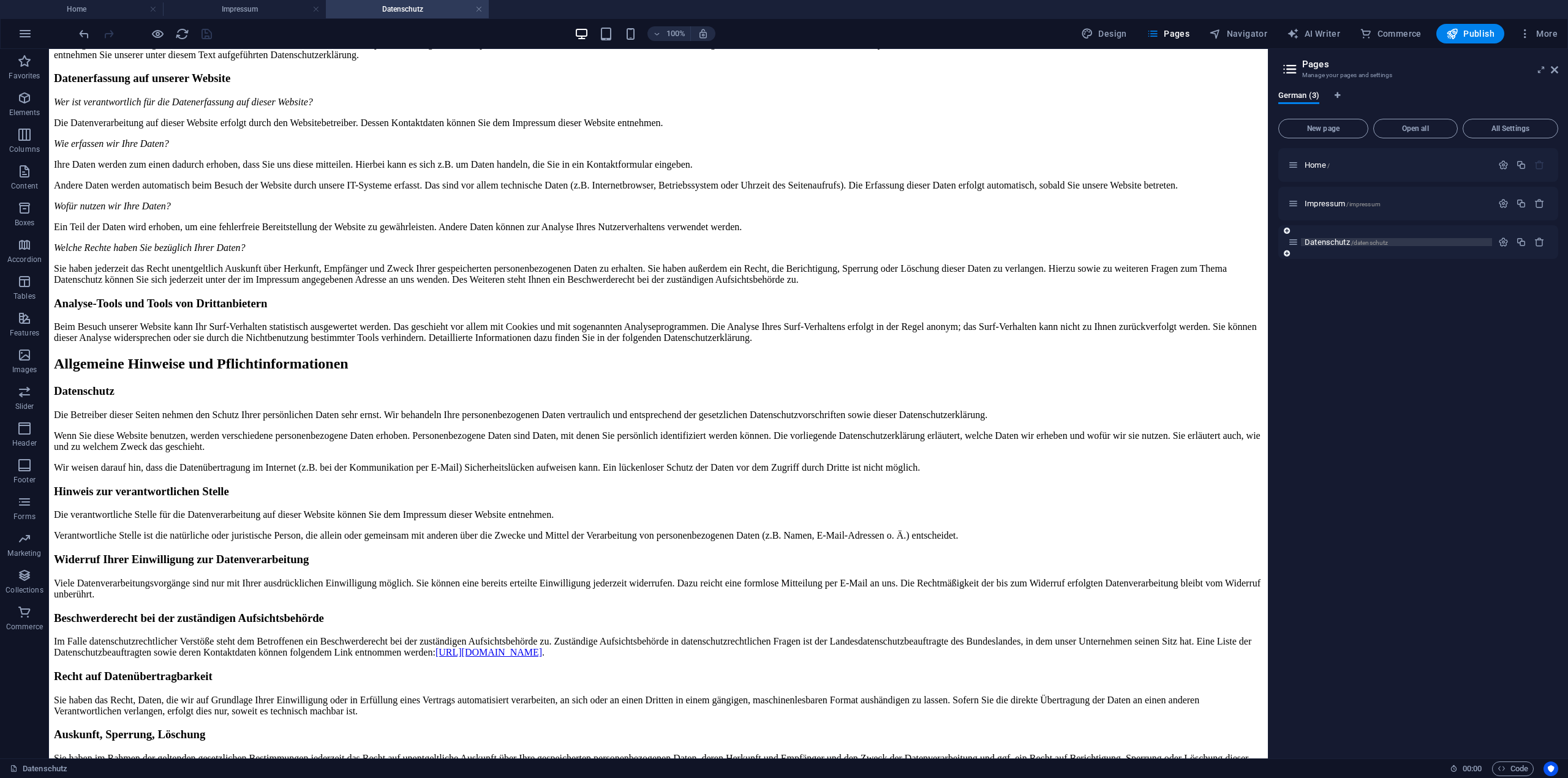
click at [1323, 244] on span "Datenschutz /datenschutz" at bounding box center [1346, 241] width 83 height 9
click at [1341, 202] on span "Impressum /impressum" at bounding box center [1342, 203] width 76 height 9
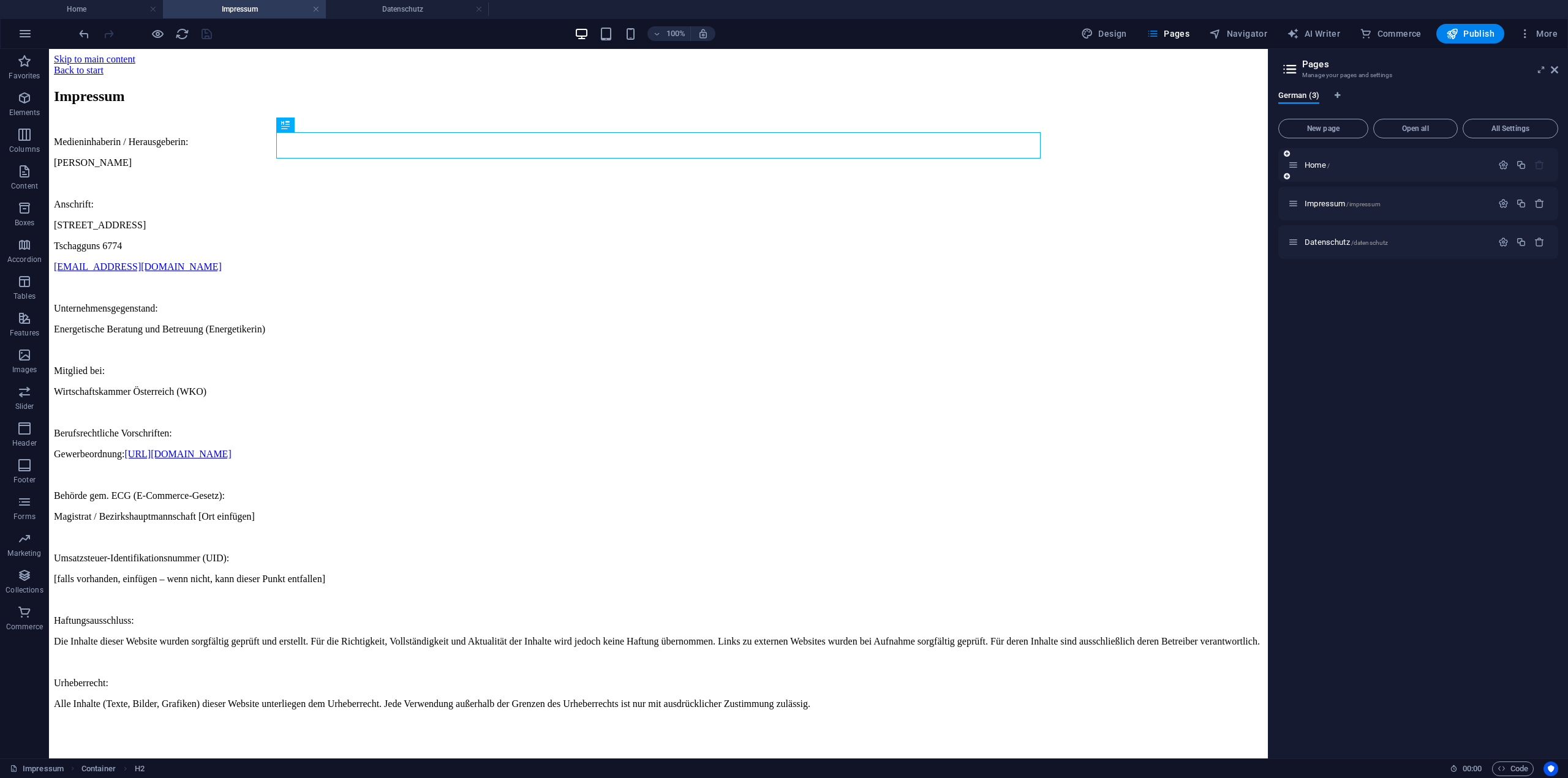
click at [1312, 174] on div "Home /" at bounding box center [1418, 165] width 280 height 34
click at [1313, 171] on div "Home /" at bounding box center [1390, 165] width 204 height 14
click at [1314, 168] on span "Home /" at bounding box center [1317, 165] width 25 height 9
